Goal: Navigation & Orientation: Find specific page/section

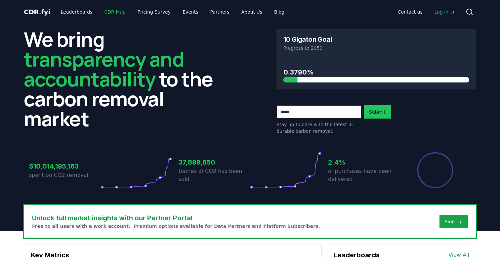
click at [111, 12] on link "CDR Map" at bounding box center [115, 12] width 32 height 12
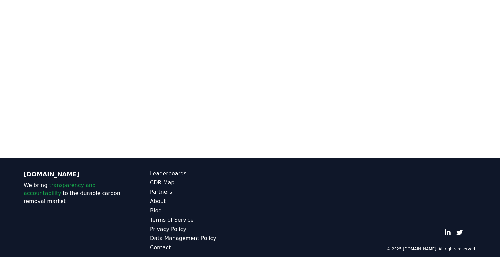
scroll to position [94, 0]
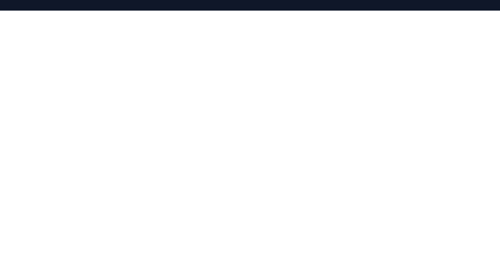
click at [14, 89] on div at bounding box center [250, 139] width 500 height 257
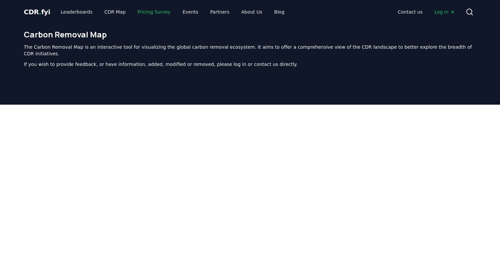
click at [136, 13] on link "Pricing Survey" at bounding box center [154, 12] width 44 height 12
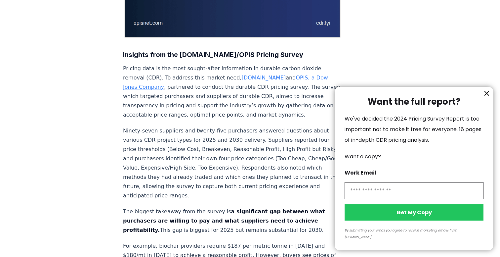
scroll to position [198, 0]
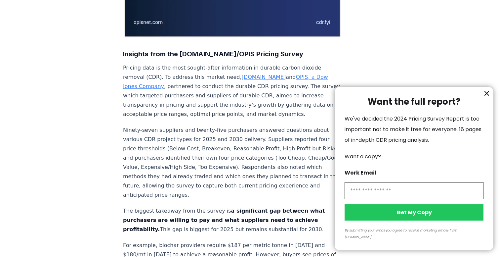
click at [485, 97] on icon "information" at bounding box center [487, 93] width 8 height 8
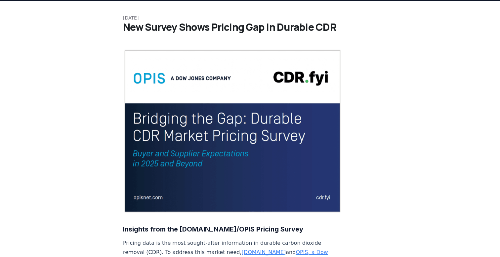
scroll to position [0, 0]
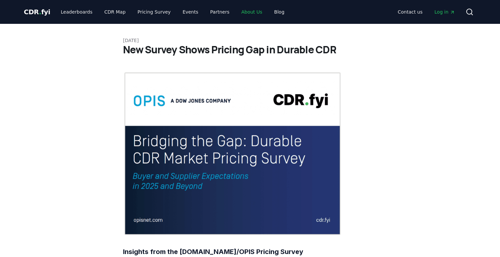
click at [237, 12] on link "About Us" at bounding box center [251, 12] width 31 height 12
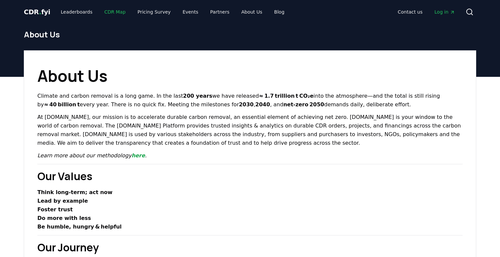
click at [106, 14] on link "CDR Map" at bounding box center [115, 12] width 32 height 12
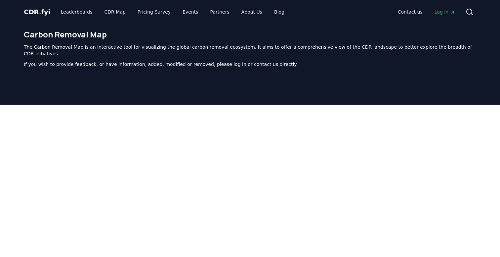
scroll to position [204, 0]
